Goal: Task Accomplishment & Management: Use online tool/utility

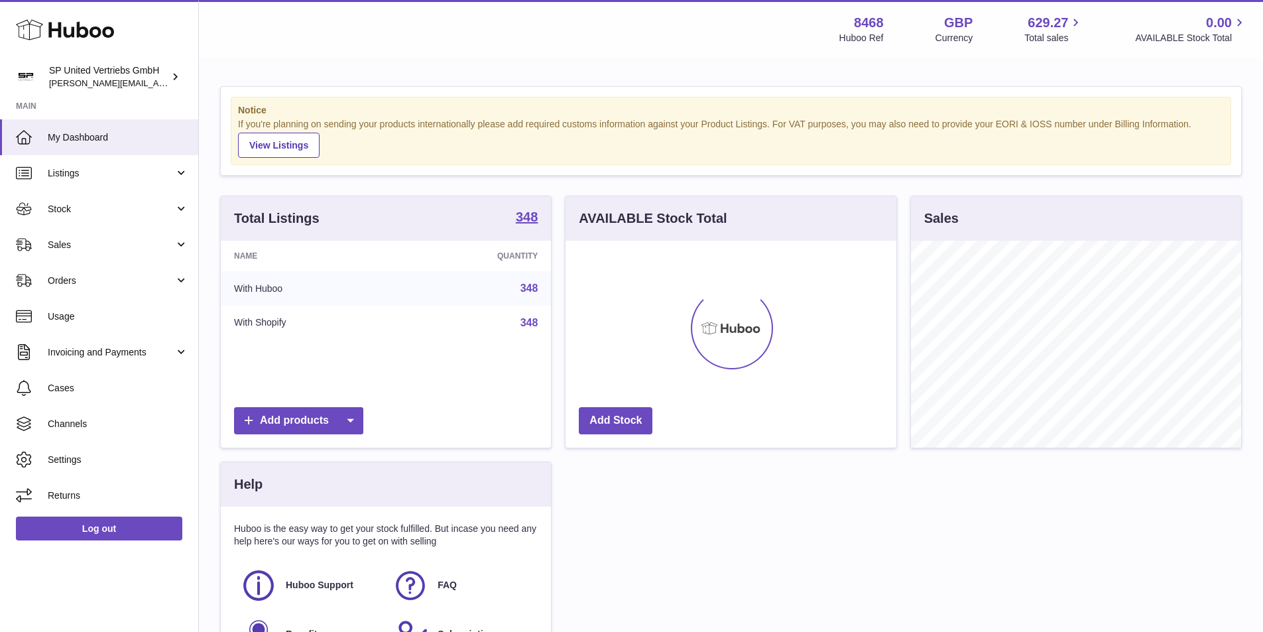
scroll to position [207, 331]
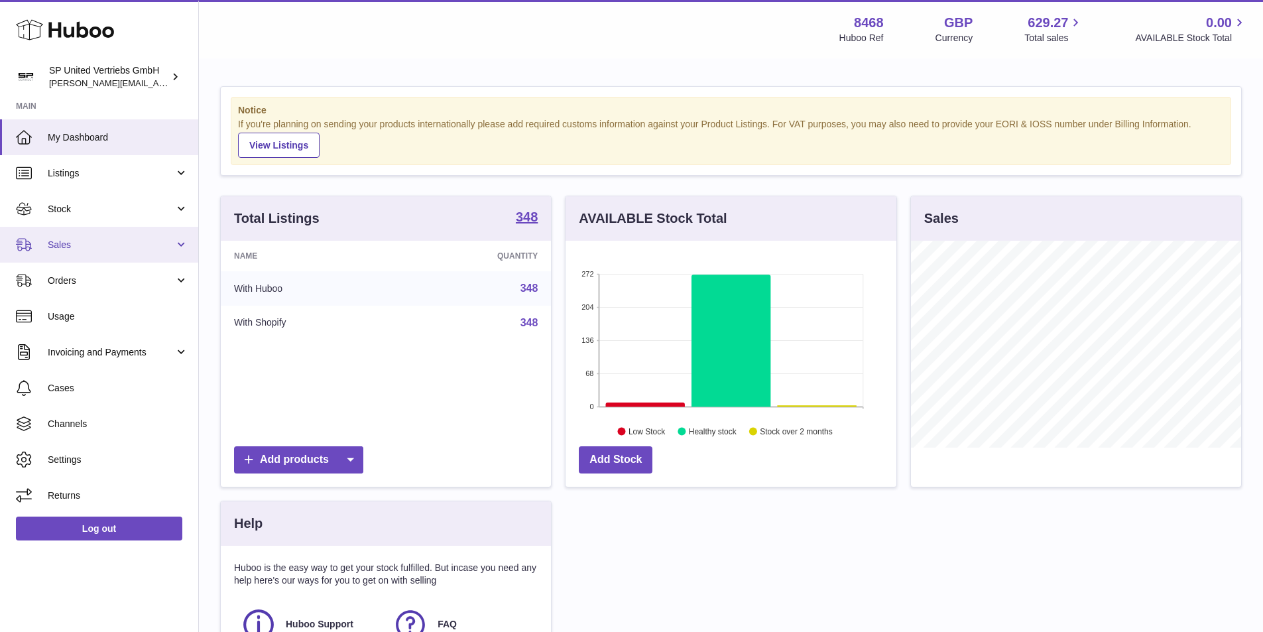
click at [108, 241] on span "Sales" at bounding box center [111, 245] width 127 height 13
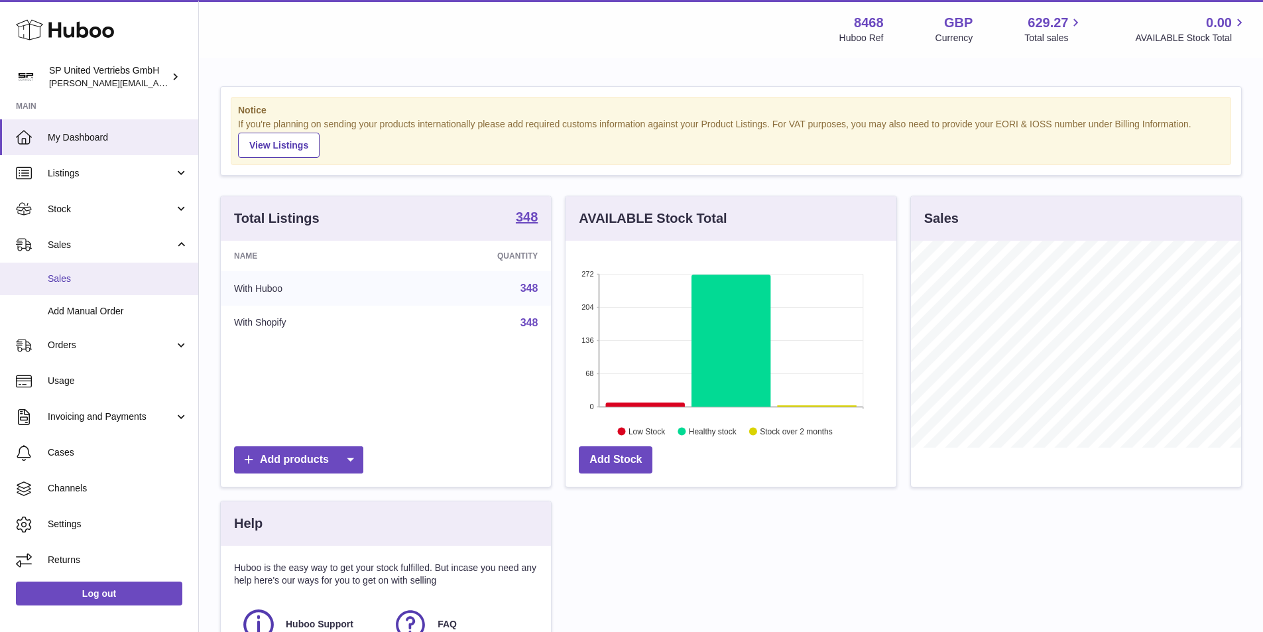
click at [107, 273] on span "Sales" at bounding box center [118, 278] width 141 height 13
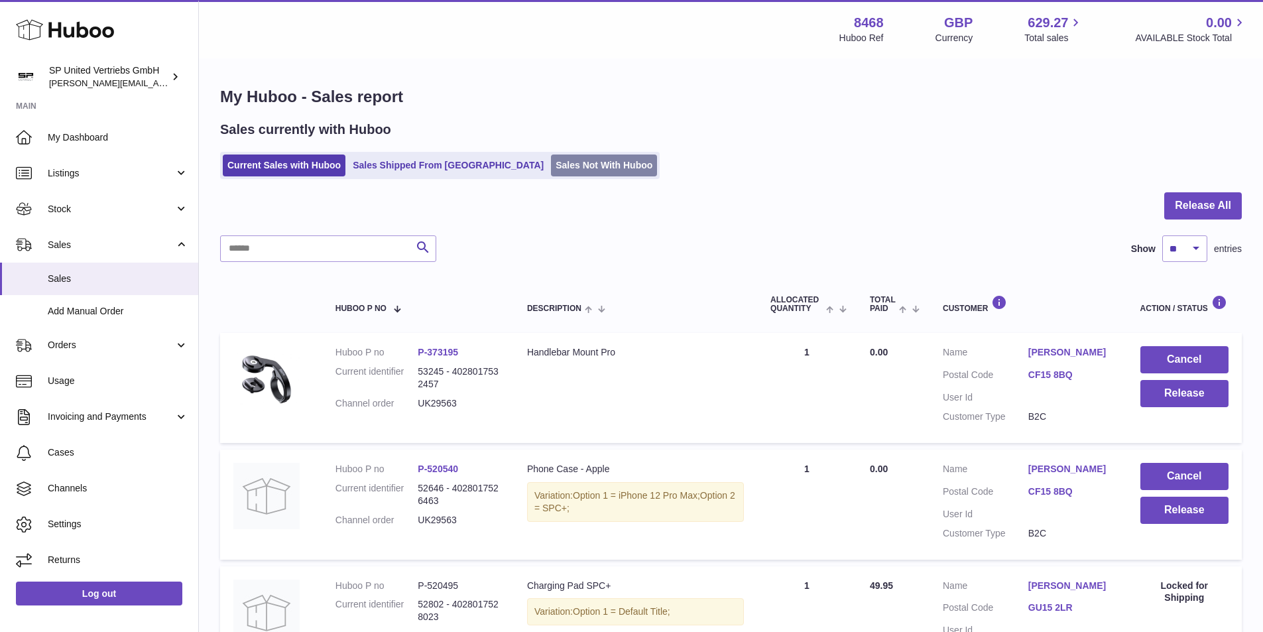
click at [554, 158] on link "Sales Not With Huboo" at bounding box center [604, 165] width 106 height 22
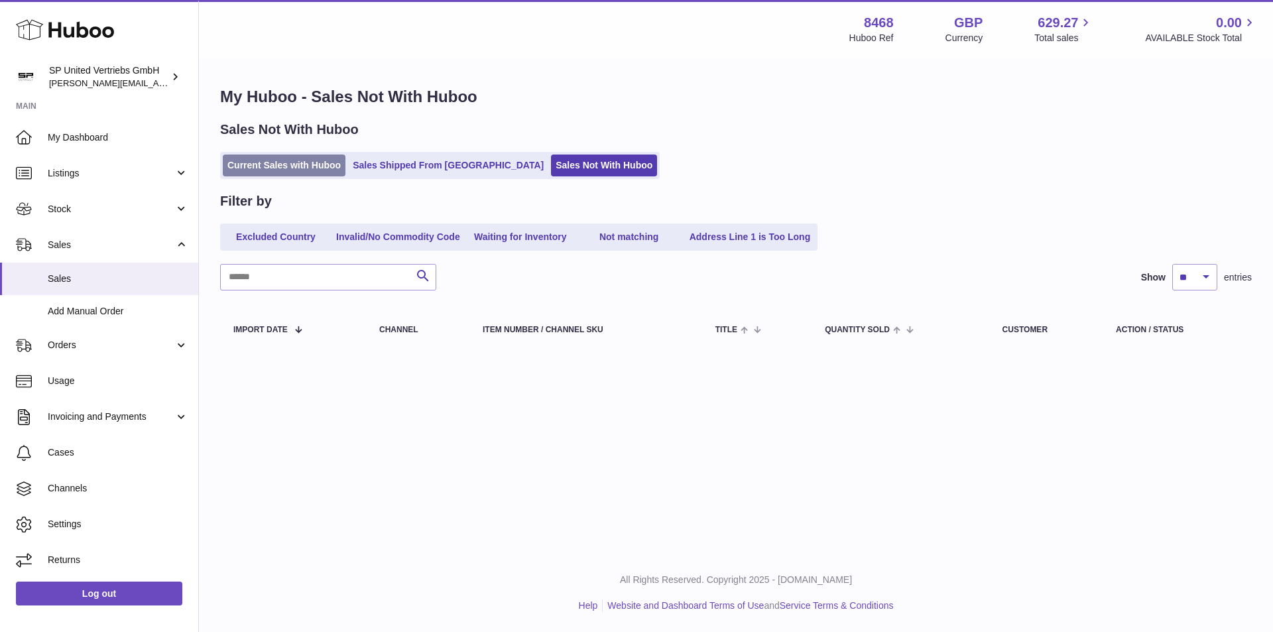
click at [305, 168] on link "Current Sales with Huboo" at bounding box center [284, 165] width 123 height 22
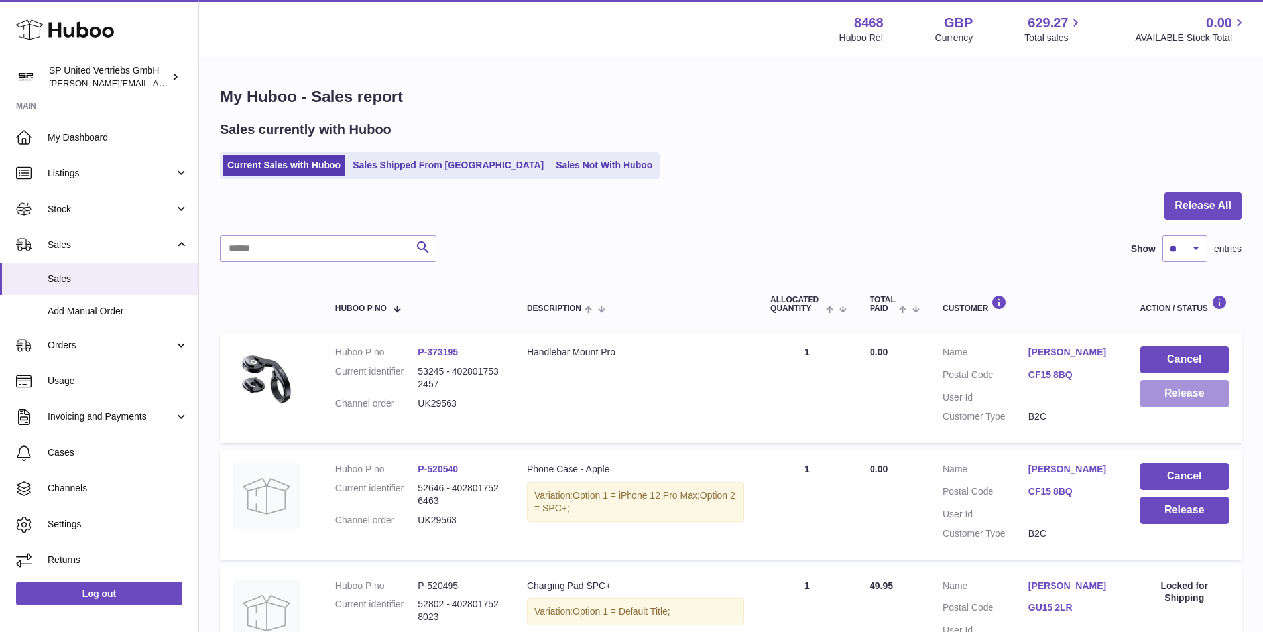
click at [1160, 399] on button "Release" at bounding box center [1184, 393] width 88 height 27
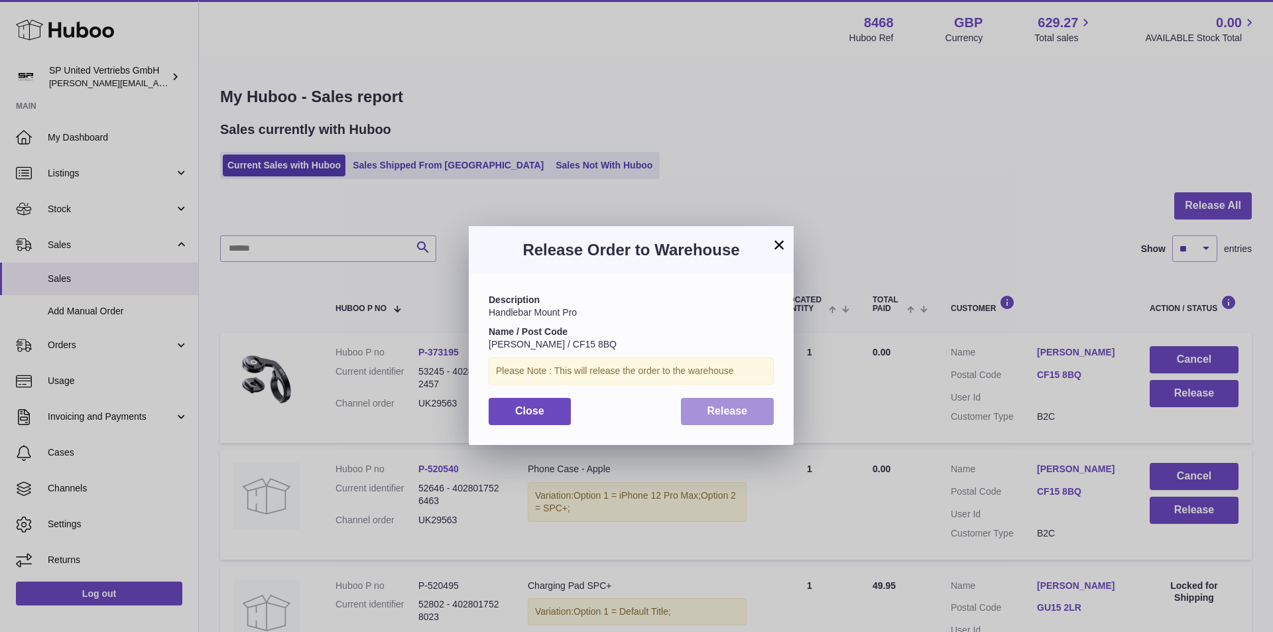
click at [737, 419] on button "Release" at bounding box center [727, 411] width 93 height 27
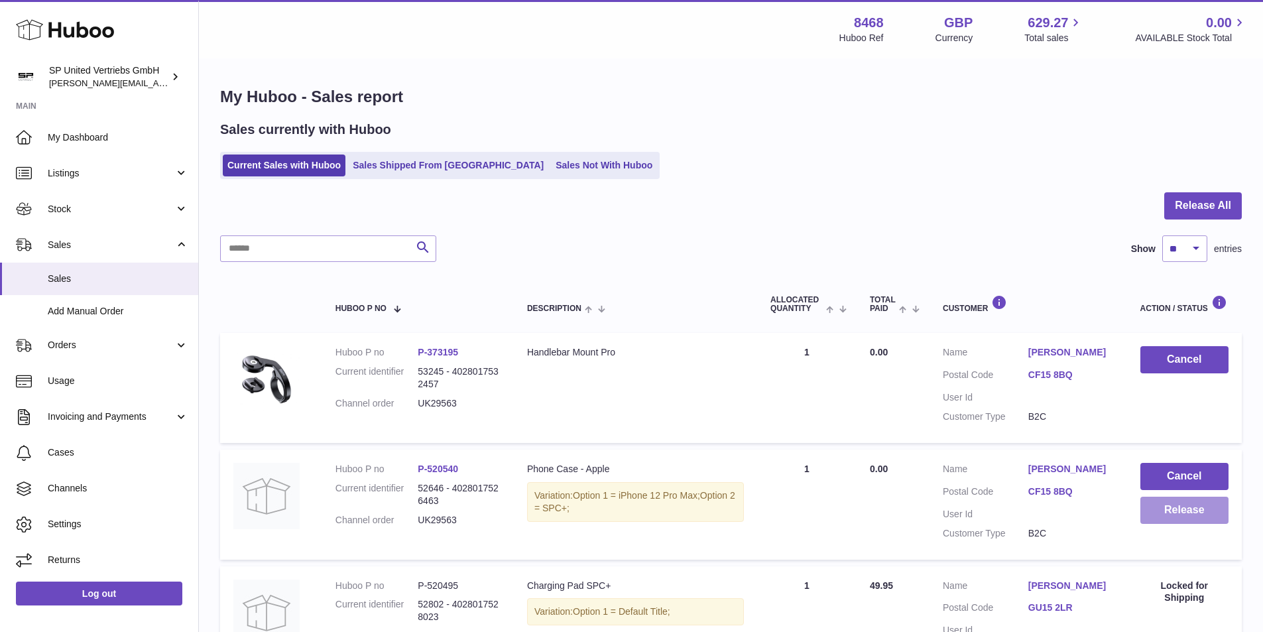
click at [1189, 507] on button "Release" at bounding box center [1184, 510] width 88 height 27
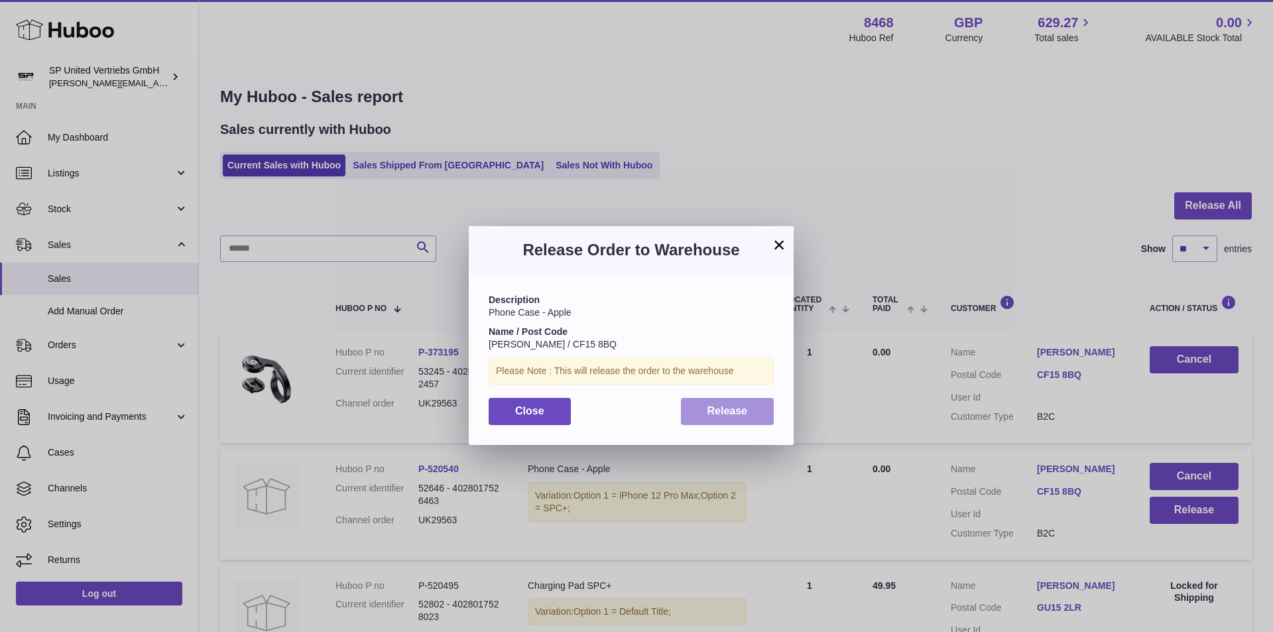
click at [728, 415] on span "Release" at bounding box center [727, 410] width 40 height 11
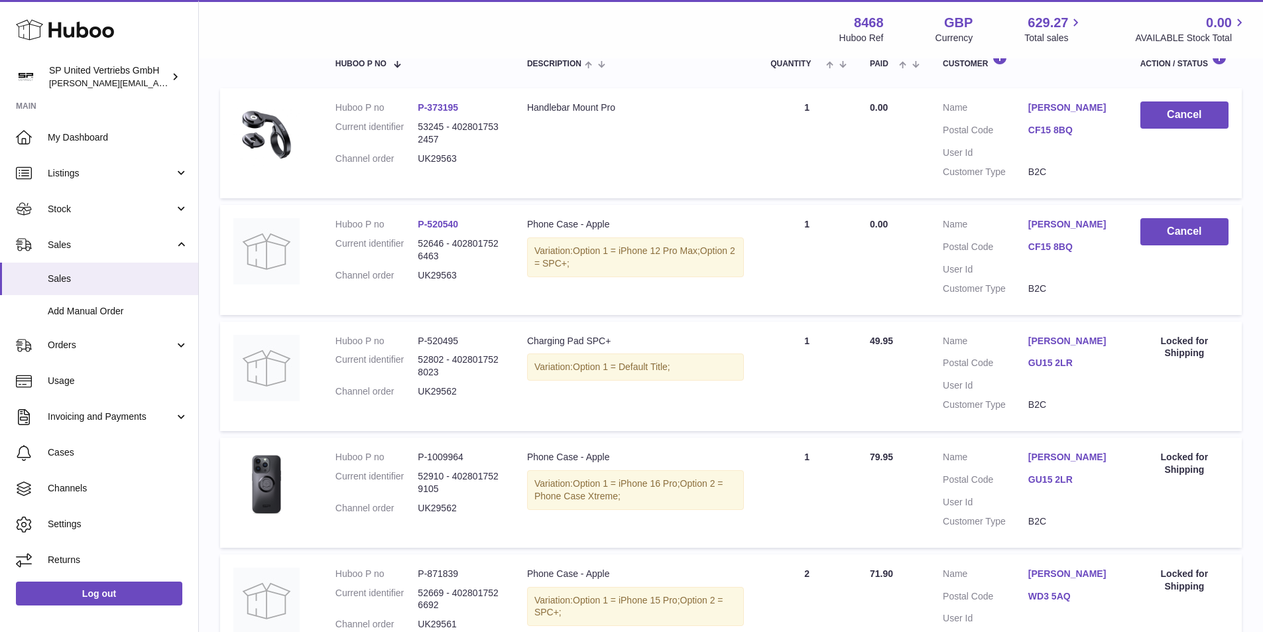
scroll to position [265, 0]
